Goal: Transaction & Acquisition: Purchase product/service

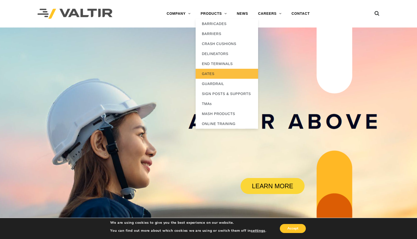
click at [210, 74] on link "GATES" at bounding box center [227, 74] width 63 height 10
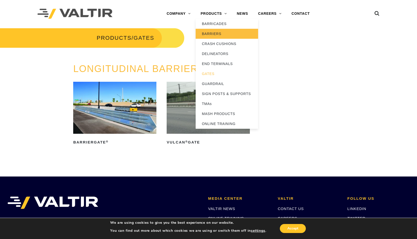
click at [208, 33] on link "BARRIERS" at bounding box center [227, 34] width 63 height 10
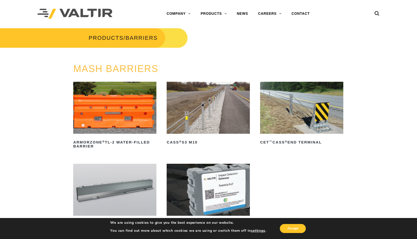
click at [114, 195] on img at bounding box center [114, 190] width 83 height 52
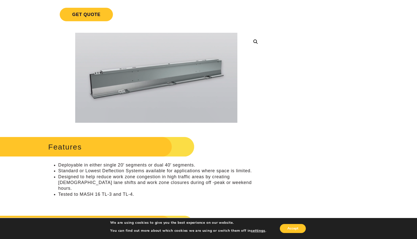
scroll to position [25, 0]
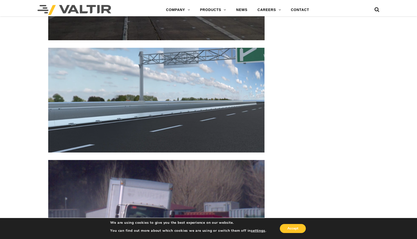
scroll to position [1226, 0]
